Goal: Communication & Community: Answer question/provide support

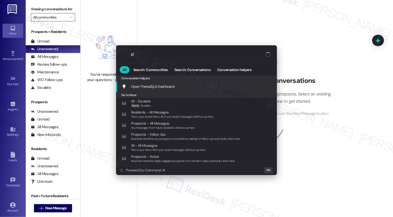
type input "sla"
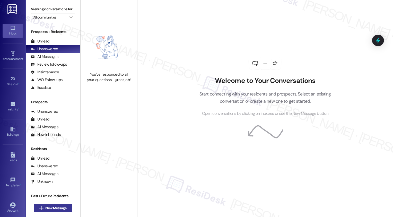
click at [53, 208] on span "New Message" at bounding box center [55, 207] width 21 height 5
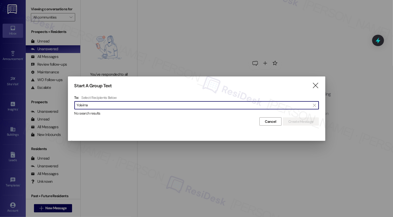
type input "Yolaima"
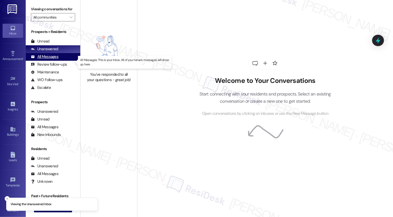
click at [51, 59] on div "All Messages" at bounding box center [45, 56] width 28 height 5
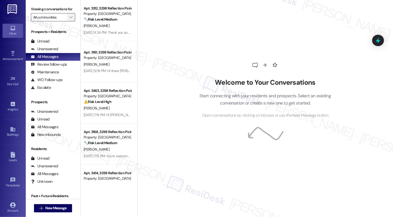
click at [69, 19] on icon "" at bounding box center [70, 17] width 3 height 4
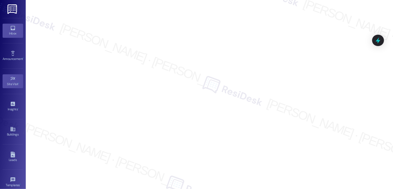
click at [17, 28] on link "Inbox" at bounding box center [13, 31] width 21 height 14
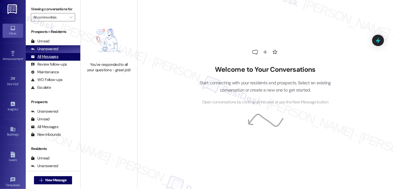
click at [73, 61] on div "All Messages (undefined)" at bounding box center [53, 57] width 55 height 8
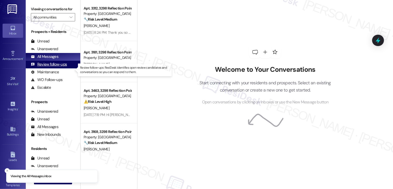
click at [65, 67] on div "Review follow-ups" at bounding box center [49, 64] width 36 height 5
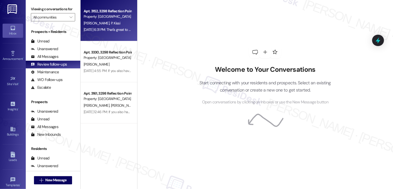
click at [98, 30] on div "Aug 01, 2025 at 6:31 PM: That's great to hear! :) If you haven't had a chance t…" at bounding box center [279, 29] width 391 height 5
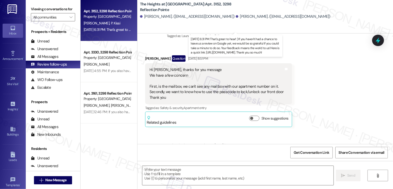
type textarea "Fetching suggested responses. Please feel free to read through the conversation…"
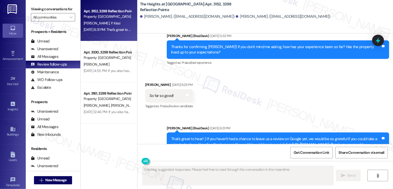
scroll to position [1912, 0]
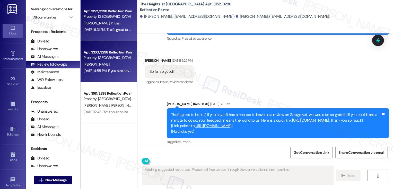
click at [93, 64] on span "R. Robinson" at bounding box center [97, 64] width 26 height 5
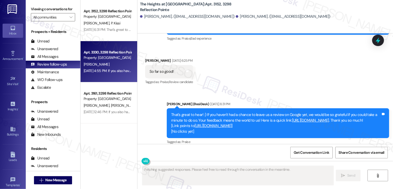
click at [93, 64] on span "R. Robinson" at bounding box center [97, 64] width 26 height 5
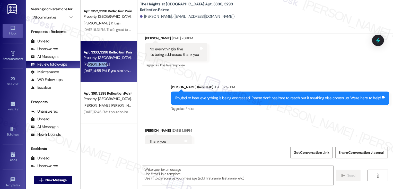
type textarea "Fetching suggested responses. Please feel free to read through the conversation…"
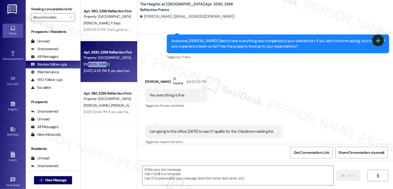
scroll to position [1837, 0]
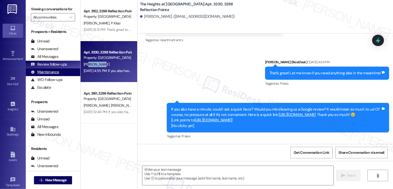
click at [66, 76] on div "Maintenance (undefined)" at bounding box center [53, 72] width 55 height 8
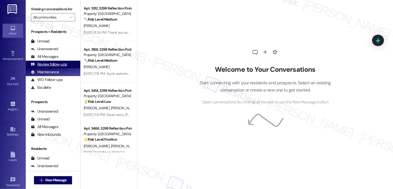
click at [58, 67] on div "Review follow-ups" at bounding box center [49, 64] width 36 height 5
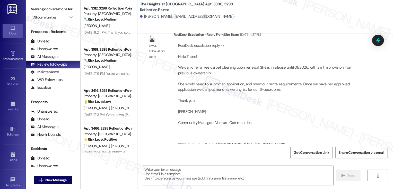
type textarea "Fetching suggested responses. Please feel free to read through the conversation…"
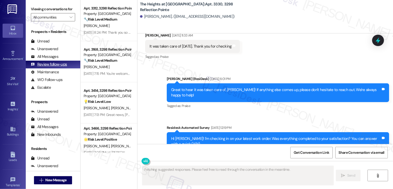
scroll to position [0, 0]
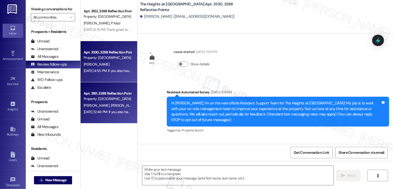
click at [116, 110] on div "Jul 23, 2025 at 12:46 PM: If you also have a minute, could I ask a quick favor?…" at bounding box center [277, 112] width 386 height 5
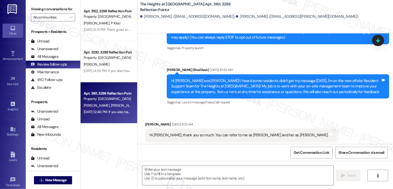
type textarea "Fetching suggested responses. Please feel free to read through the conversation…"
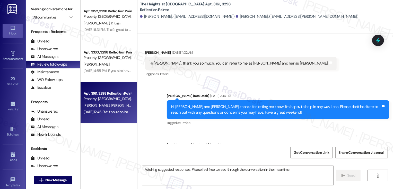
click at [119, 102] on div "Apt. 3161, 3298 Reflection Pointe Property: The Heights at Bridgewater" at bounding box center [107, 96] width 49 height 12
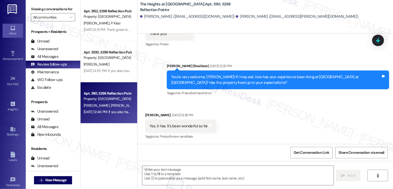
scroll to position [417, 0]
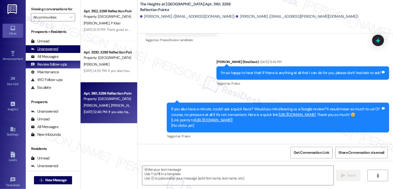
click at [62, 53] on div "Unanswered (0)" at bounding box center [53, 49] width 55 height 8
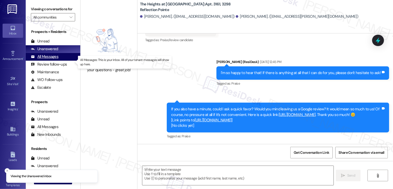
click at [61, 61] on div "All Messages (undefined)" at bounding box center [53, 57] width 55 height 8
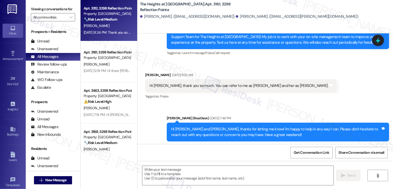
click at [93, 26] on span "R. Berger" at bounding box center [97, 25] width 26 height 5
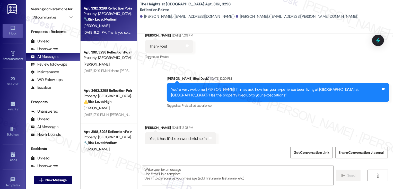
click at [93, 26] on span "R. Berger" at bounding box center [97, 25] width 26 height 5
type textarea "Fetching suggested responses. Please feel free to read through the conversation…"
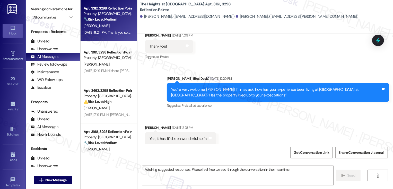
scroll to position [315, 0]
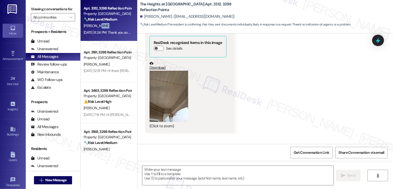
type textarea "Fetching suggested responses. Please feel free to read through the conversation…"
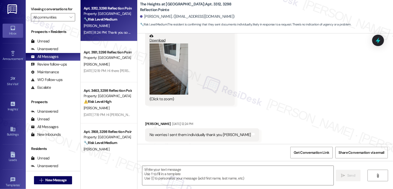
scroll to position [1612, 0]
click at [165, 64] on button "Zoom image" at bounding box center [169, 69] width 39 height 51
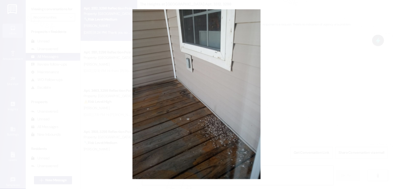
click at [307, 89] on button "Unzoom image" at bounding box center [196, 94] width 393 height 189
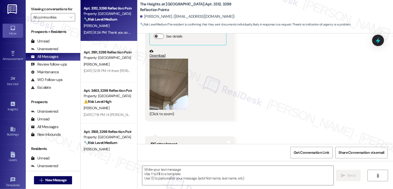
scroll to position [1325, 0]
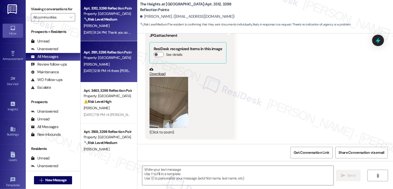
click at [124, 60] on div "Property: The Heights at Bridgewater" at bounding box center [108, 57] width 48 height 5
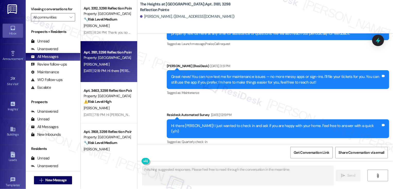
scroll to position [41, 0]
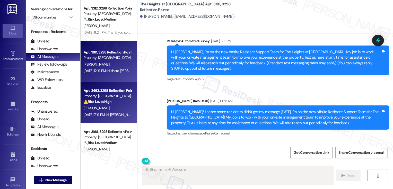
type textarea "Hi {{first_name}}! Welcome to"
click at [103, 102] on strong "⚠️ Risk Level: High" at bounding box center [98, 101] width 28 height 5
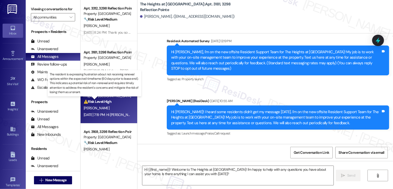
type textarea "Fetching suggested responses. Please feel free to read through the conversation…"
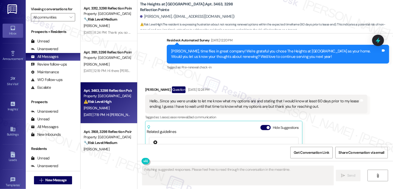
scroll to position [346, 0]
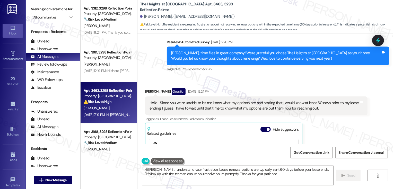
type textarea "Hi Cheryl, I understand your frustration. Lease renewal options are typically s…"
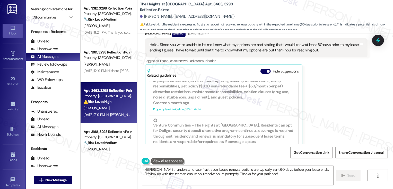
scroll to position [468, 0]
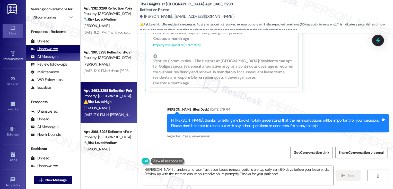
click at [46, 52] on div "Unanswered" at bounding box center [44, 48] width 27 height 5
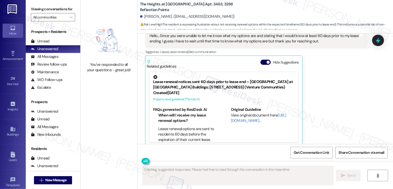
scroll to position [419, 0]
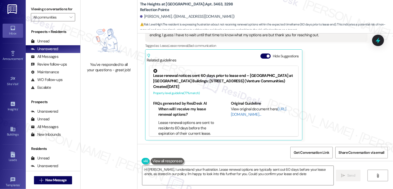
type textarea "Hi Cheryl, I understand your frustration. Lease renewal options are typically s…"
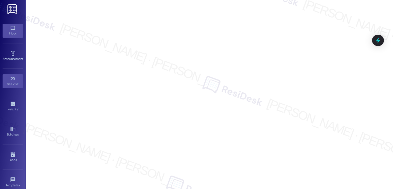
click at [14, 30] on icon at bounding box center [13, 28] width 6 height 6
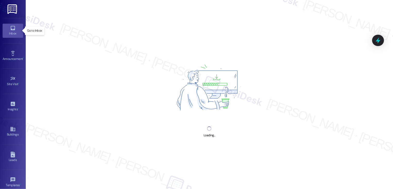
click at [14, 30] on icon at bounding box center [13, 28] width 6 height 6
